Goal: Communication & Community: Answer question/provide support

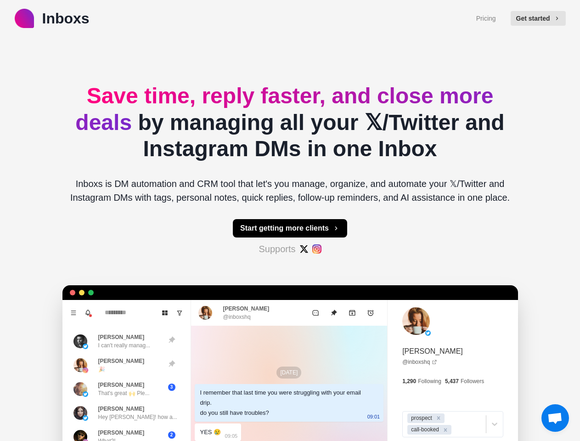
click at [542, 18] on button "Get started" at bounding box center [537, 18] width 55 height 15
click at [290, 228] on button "Start getting more clients" at bounding box center [290, 228] width 114 height 18
click at [71, 313] on icon "Menu" at bounding box center [73, 312] width 5 height 4
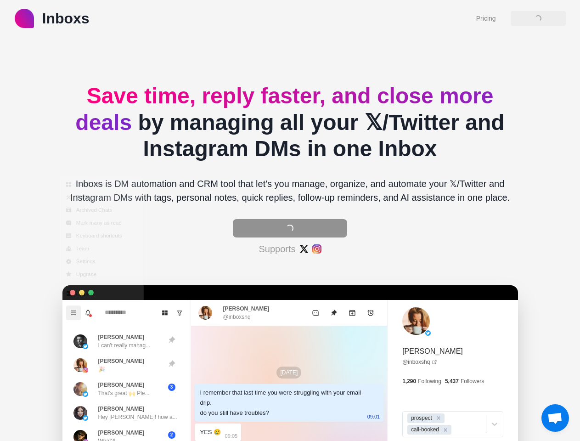
click at [86, 313] on icon "Notifications" at bounding box center [88, 312] width 5 height 4
click at [162, 313] on icon "Board View" at bounding box center [165, 312] width 6 height 6
click at [176, 313] on icon "Show unread conversations" at bounding box center [179, 312] width 6 height 6
click at [117, 341] on div "[PERSON_NAME] (@ [PERSON_NAME] ) to try Inboxs 1 minute ago • Mark as read" at bounding box center [163, 342] width 156 height 37
click at [117, 358] on div "[PERSON_NAME] (@ [PERSON_NAME] ) to try Inboxs 1 minute ago • Mark as read" at bounding box center [163, 343] width 149 height 30
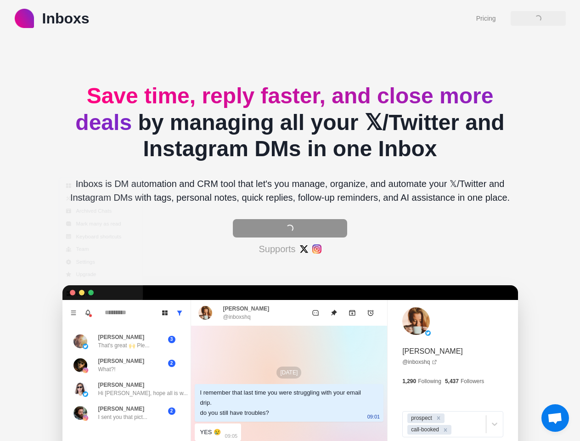
type textarea "*"
